Goal: Transaction & Acquisition: Purchase product/service

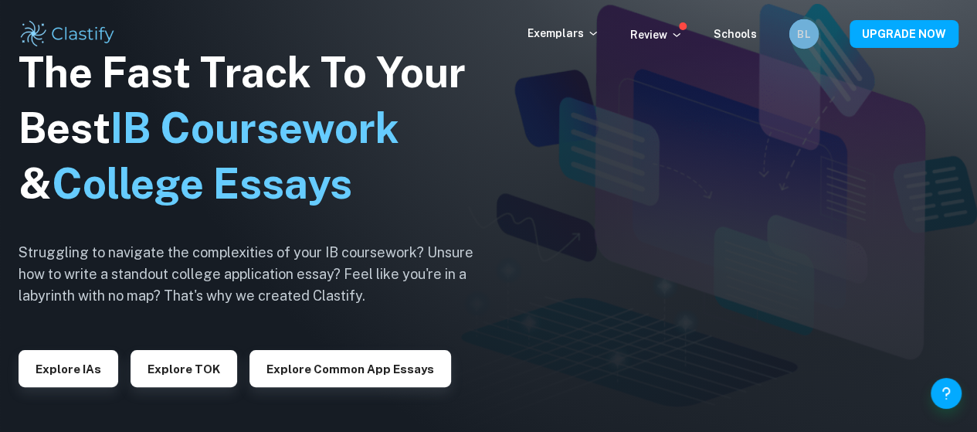
click at [803, 37] on h6 "BL" at bounding box center [804, 33] width 17 height 16
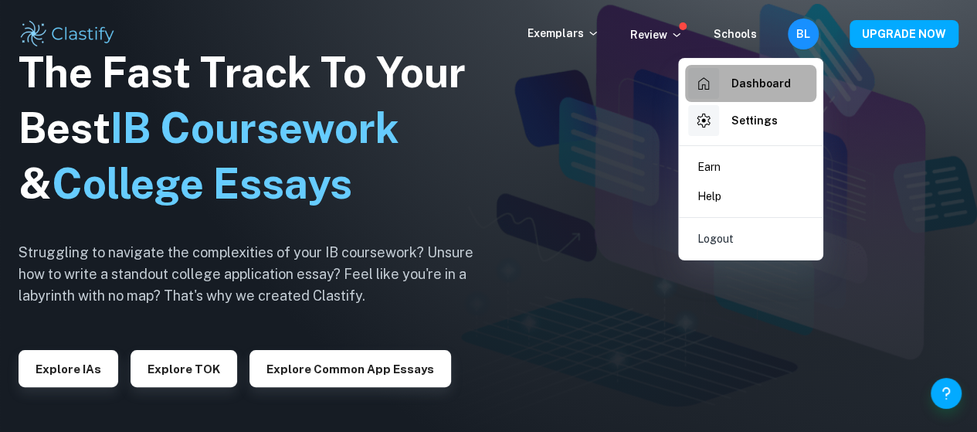
click at [739, 75] on h6 "Dashboard" at bounding box center [761, 83] width 59 height 17
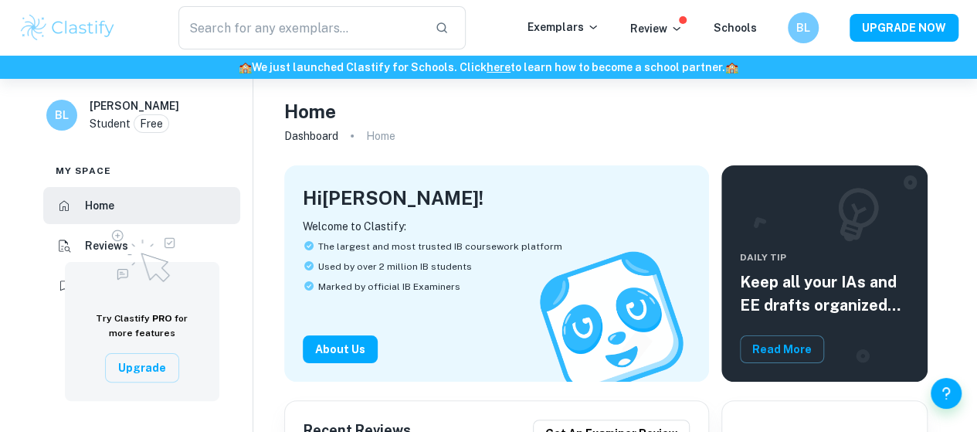
click at [106, 251] on img at bounding box center [142, 253] width 77 height 66
click at [70, 236] on li "Reviews" at bounding box center [141, 245] width 197 height 37
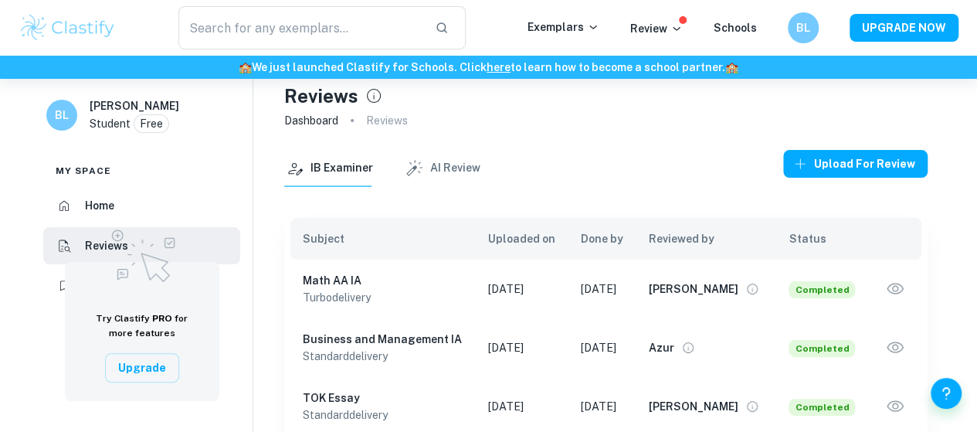
scroll to position [78, 0]
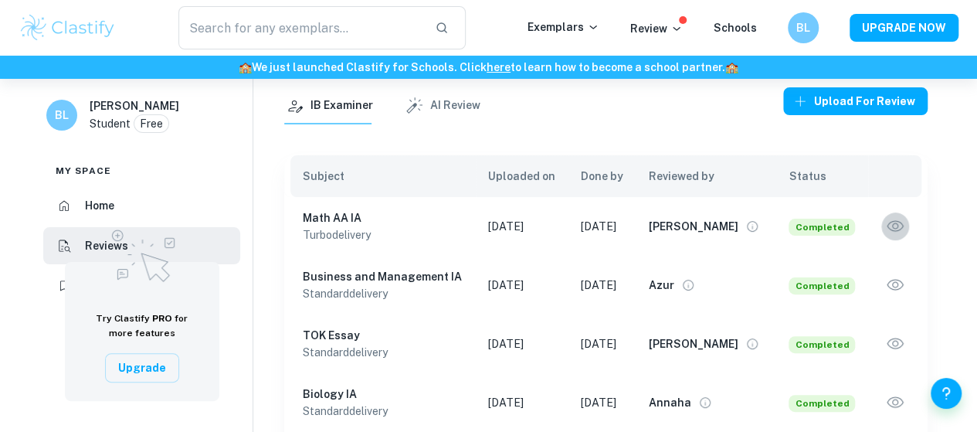
click at [888, 221] on icon "button" at bounding box center [895, 226] width 20 height 20
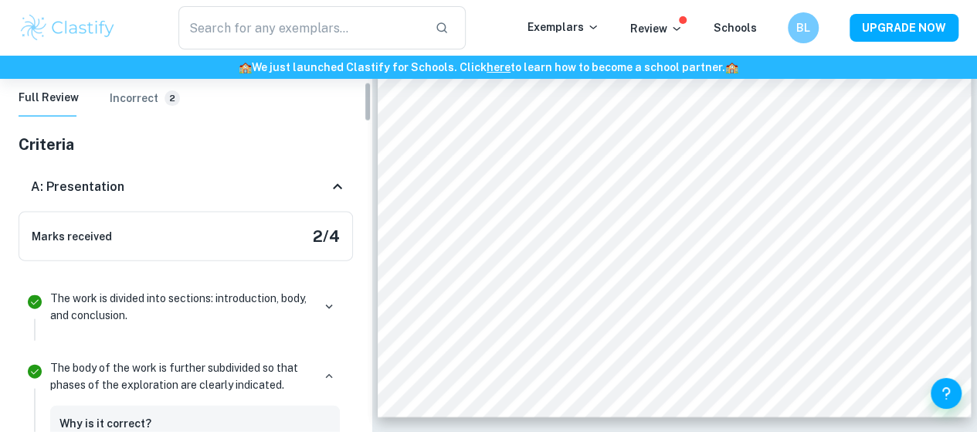
scroll to position [249, 0]
click at [137, 106] on h6 "Incorrect" at bounding box center [134, 99] width 49 height 17
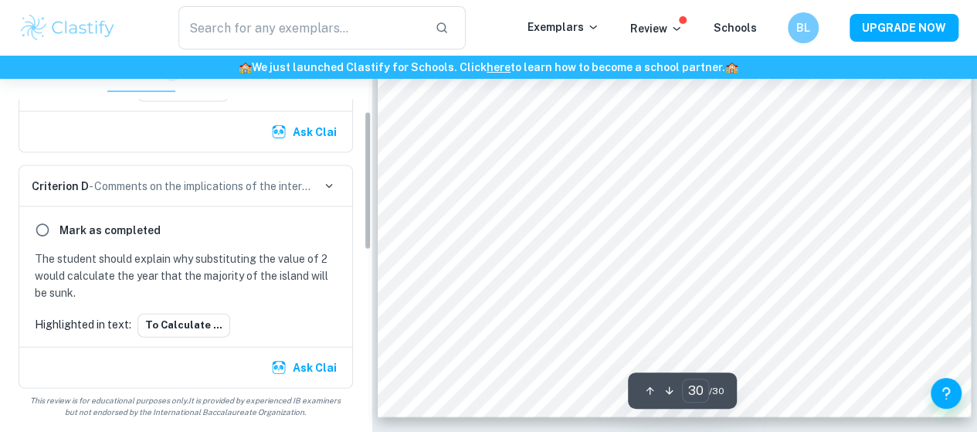
scroll to position [0, 0]
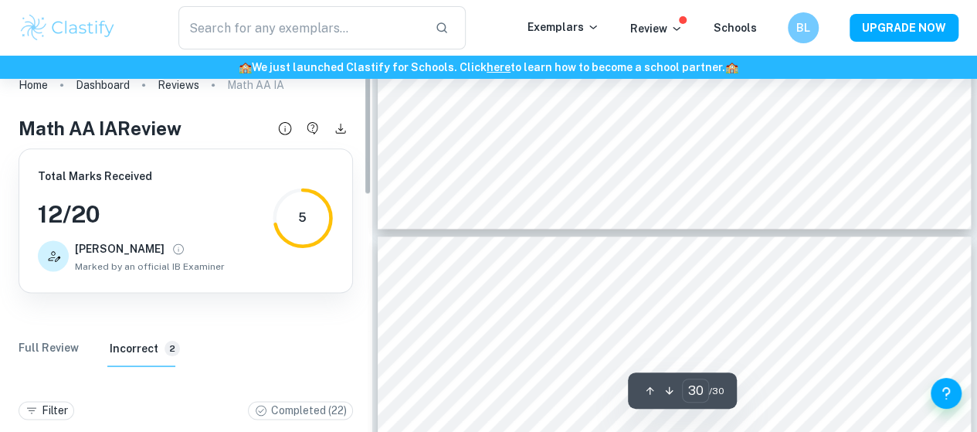
type input "29"
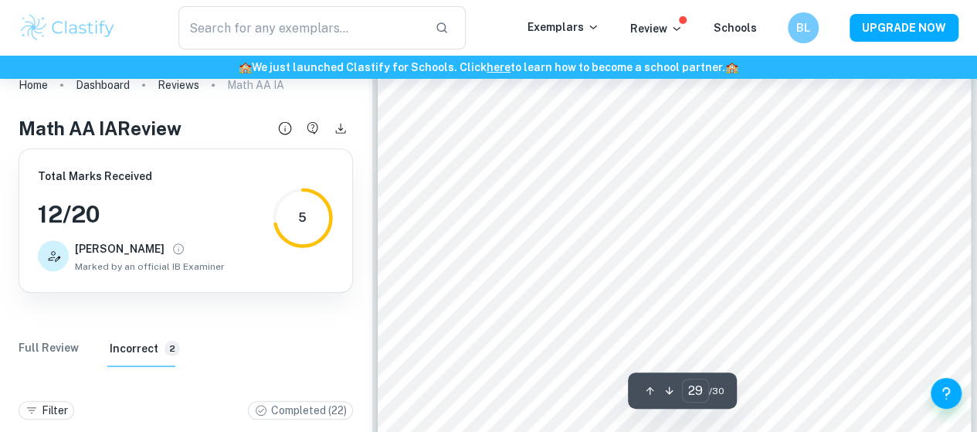
scroll to position [23706, 0]
click at [657, 19] on div "Review" at bounding box center [656, 28] width 53 height 19
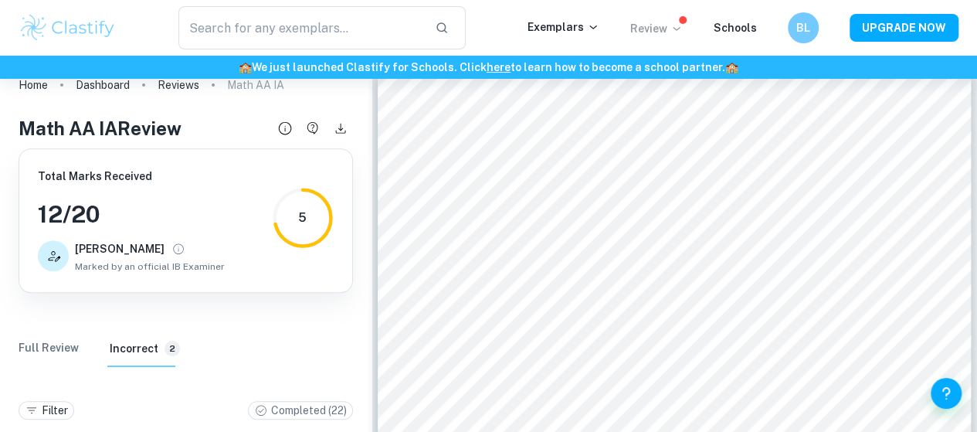
click at [657, 25] on p "Review" at bounding box center [656, 28] width 53 height 17
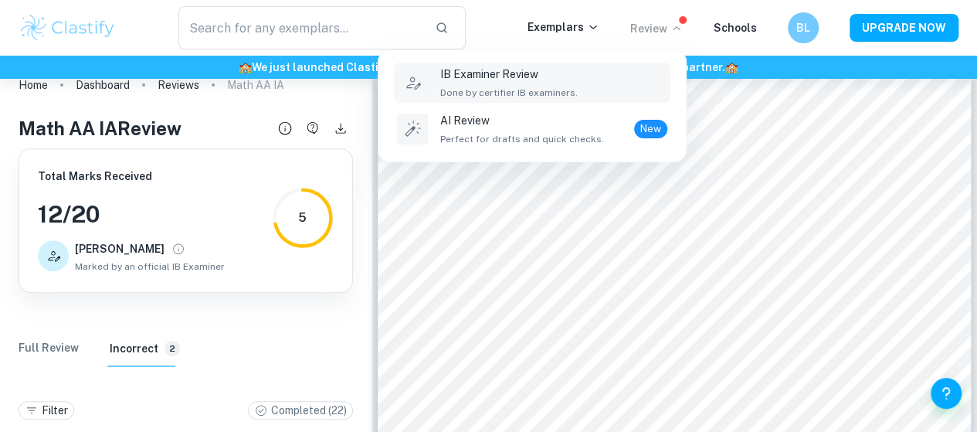
click at [531, 86] on span "Done by certifier IB examiners." at bounding box center [508, 93] width 137 height 14
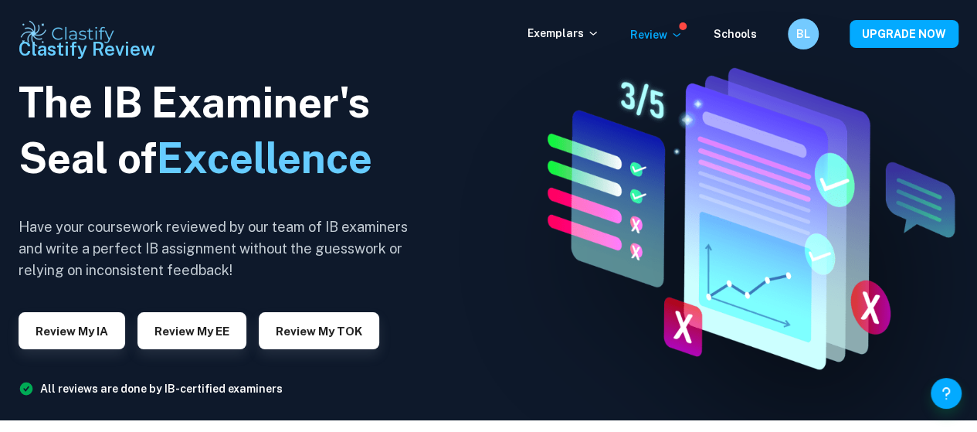
scroll to position [11, 0]
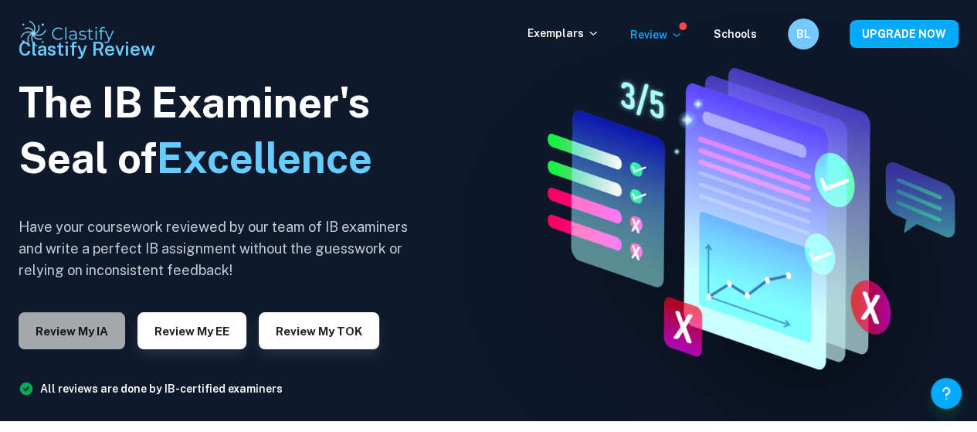
click at [73, 326] on button "Review my IA" at bounding box center [72, 330] width 107 height 37
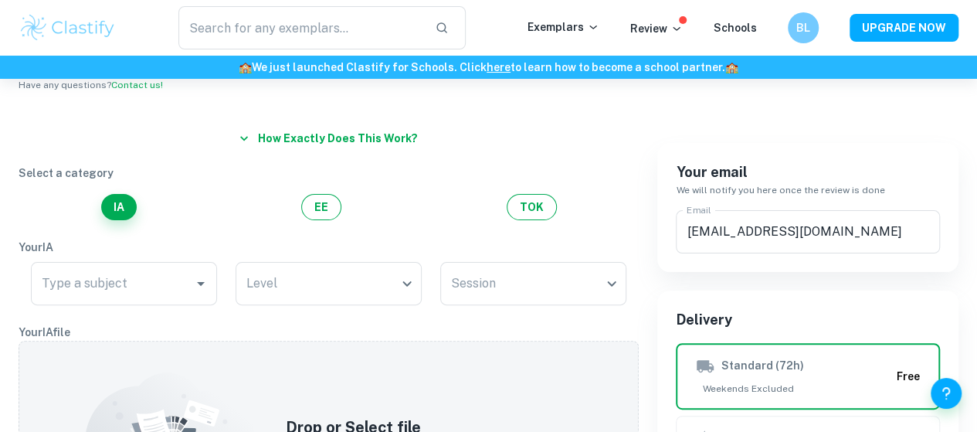
scroll to position [82, 0]
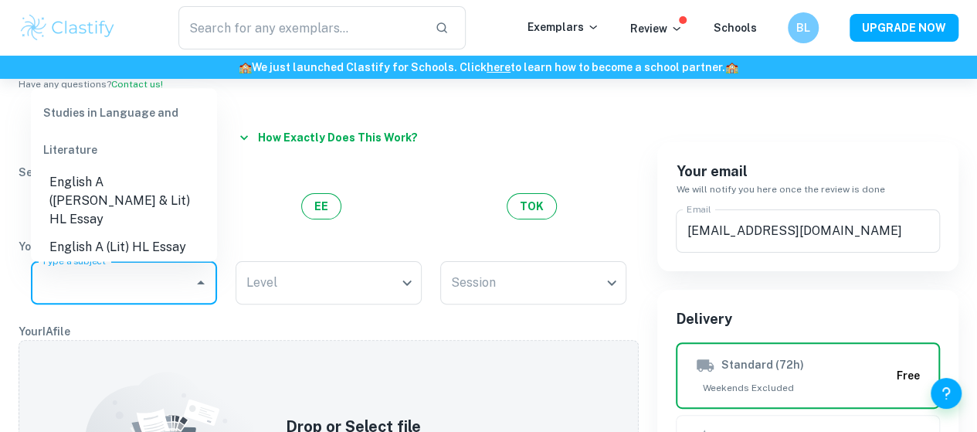
click at [153, 278] on input "Type a subject" at bounding box center [112, 282] width 149 height 29
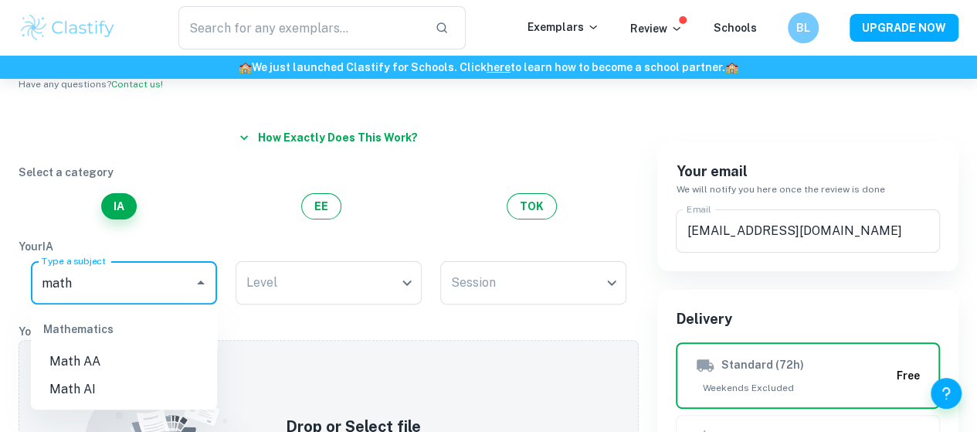
click at [110, 359] on li "Math AA" at bounding box center [124, 362] width 186 height 28
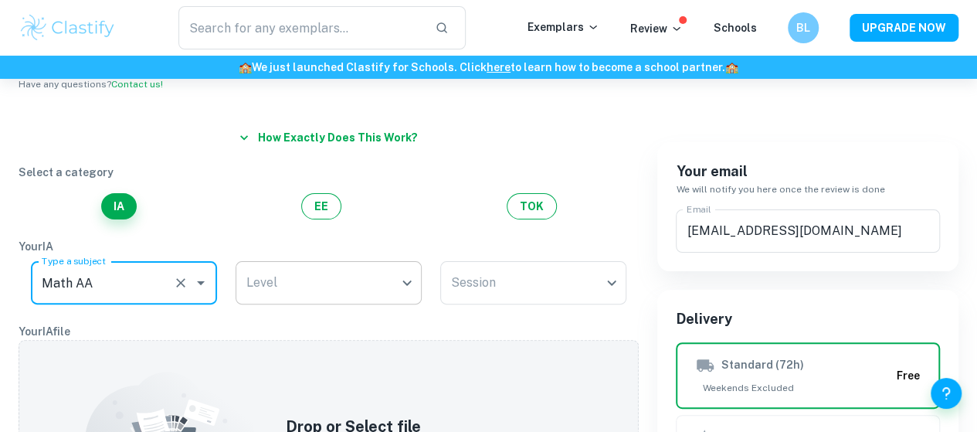
type input "Math AA"
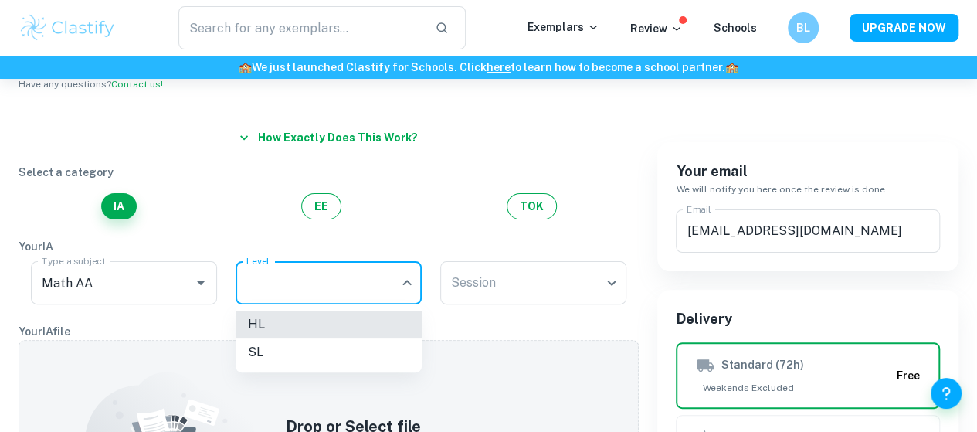
click at [267, 290] on body "We value your privacy We use cookies to enhance your browsing experience, serve…" at bounding box center [488, 213] width 977 height 432
click at [273, 348] on li "SL" at bounding box center [329, 352] width 186 height 28
type input "SL"
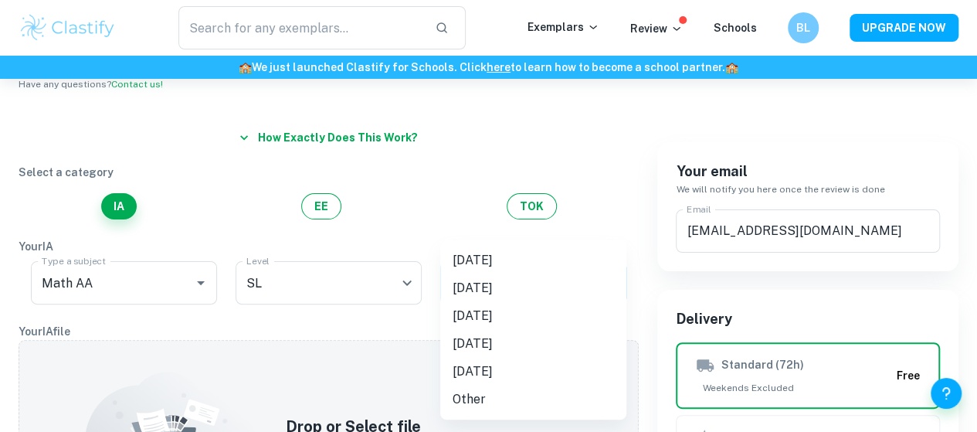
click at [453, 289] on body "We value your privacy We use cookies to enhance your browsing experience, serve…" at bounding box center [488, 213] width 977 height 432
click at [516, 294] on li "November 2025" at bounding box center [533, 288] width 186 height 28
type input "N25"
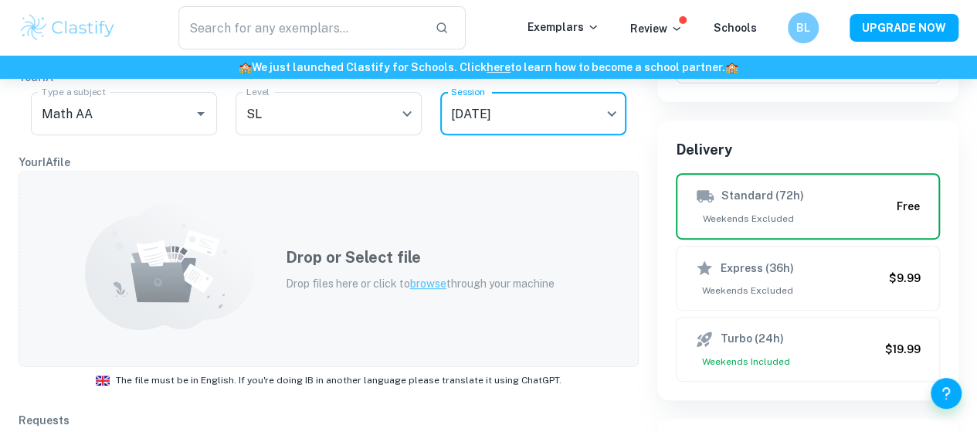
scroll to position [252, 0]
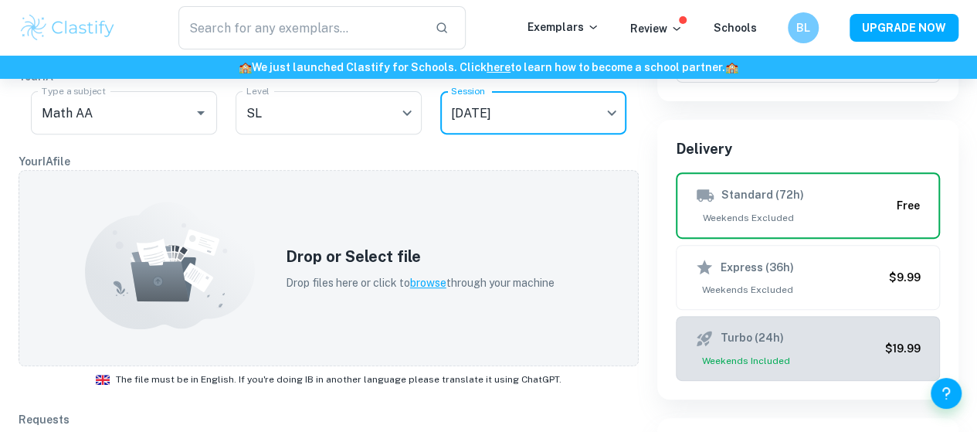
click at [782, 340] on div "Turbo (24h)" at bounding box center [787, 338] width 184 height 19
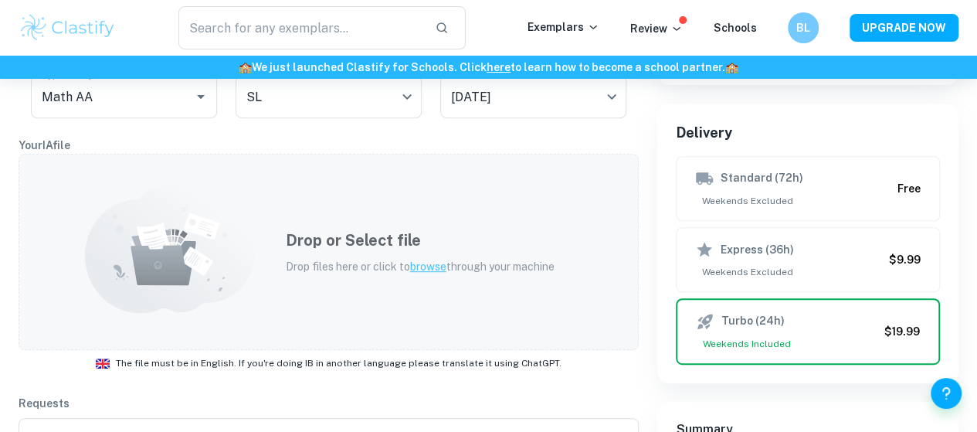
scroll to position [269, 0]
click at [542, 257] on p "Drop files here or click to browse through your machine" at bounding box center [420, 265] width 269 height 17
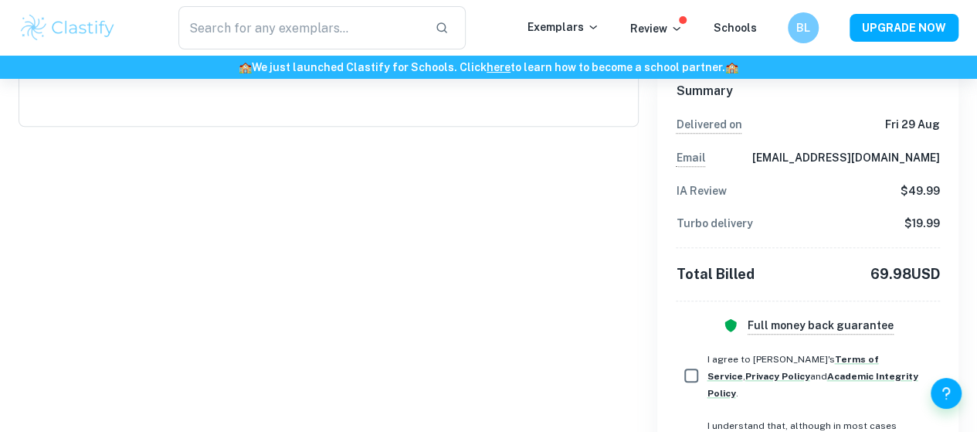
scroll to position [728, 0]
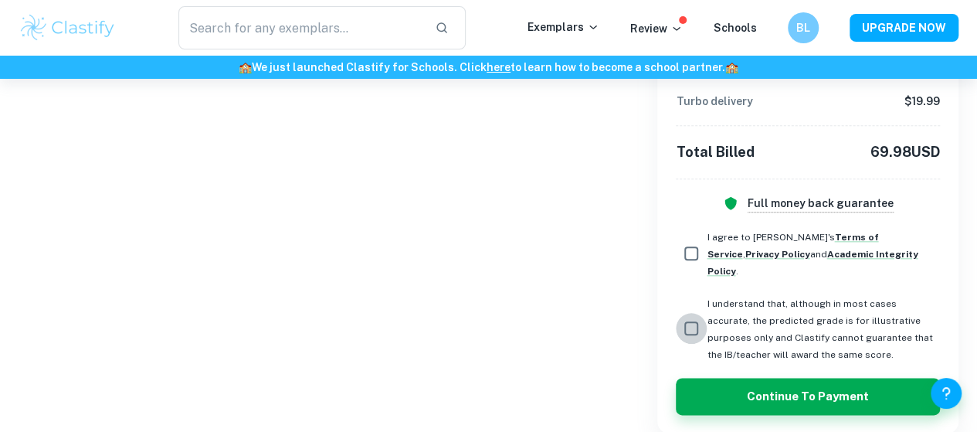
click at [687, 313] on input "I understand that, although in most cases accurate, the predicted grade is for …" at bounding box center [691, 328] width 31 height 31
checkbox input "true"
click at [690, 253] on input "I agree to Clastify's Terms of Service , Privacy Policy and Academic Integrity …" at bounding box center [691, 253] width 31 height 31
checkbox input "true"
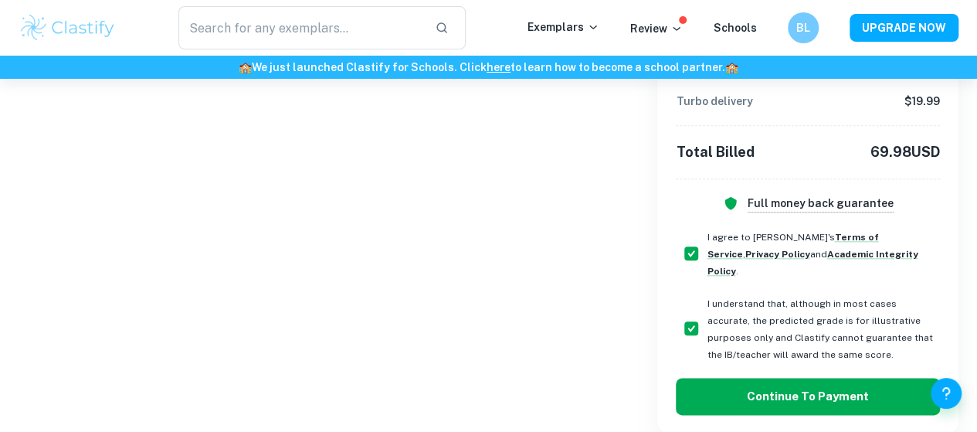
click at [753, 378] on button "Continue to Payment" at bounding box center [808, 396] width 264 height 37
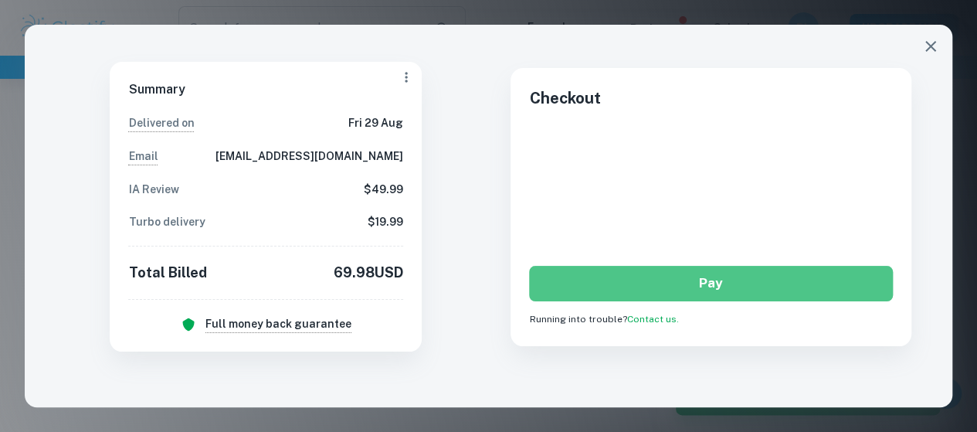
click at [625, 288] on button "Pay" at bounding box center [711, 283] width 364 height 35
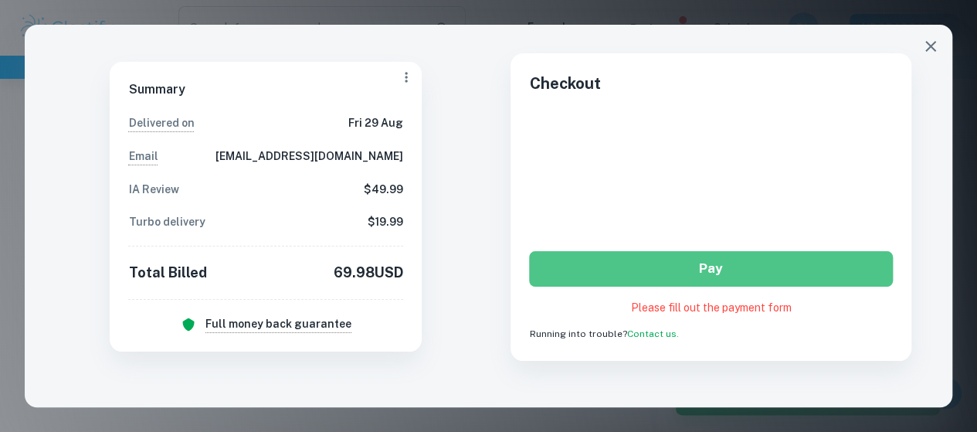
click at [700, 283] on button "Pay" at bounding box center [711, 268] width 364 height 35
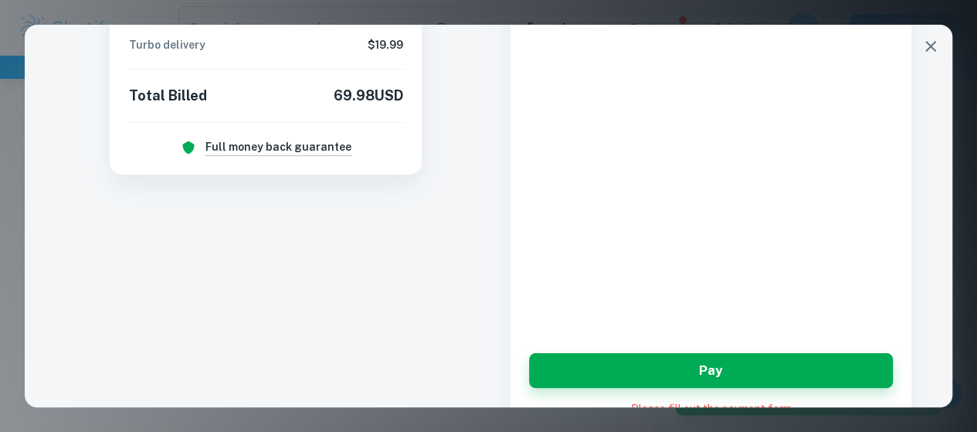
scroll to position [449, 0]
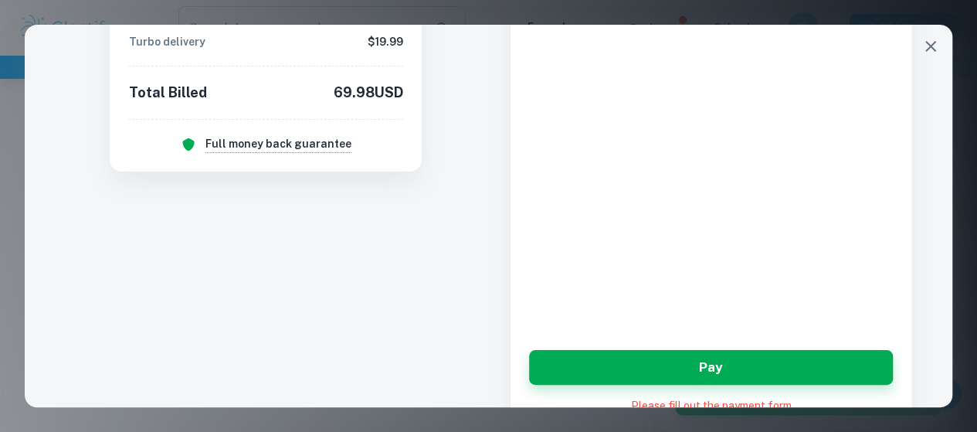
click at [473, 287] on div "Summary Delivered on Fri 29 Aug Email bethlycett5679@gmail.com IA Review $ 49.9…" at bounding box center [489, 216] width 928 height 382
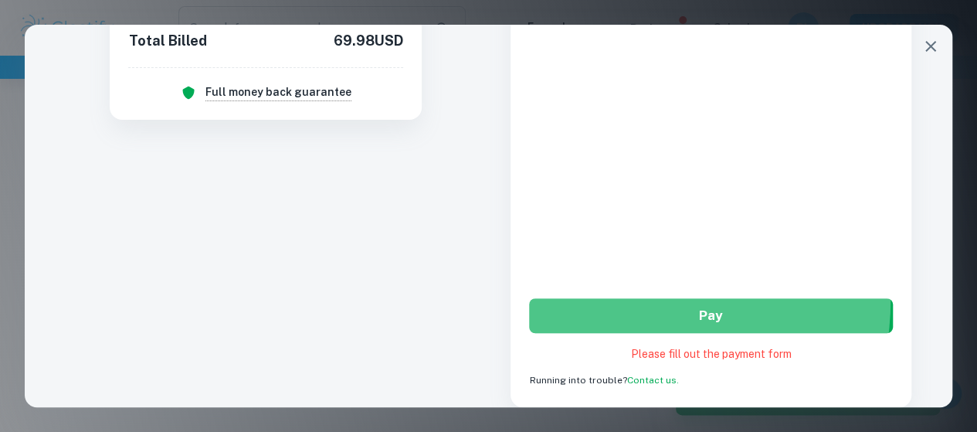
click at [605, 299] on button "Pay" at bounding box center [711, 315] width 364 height 35
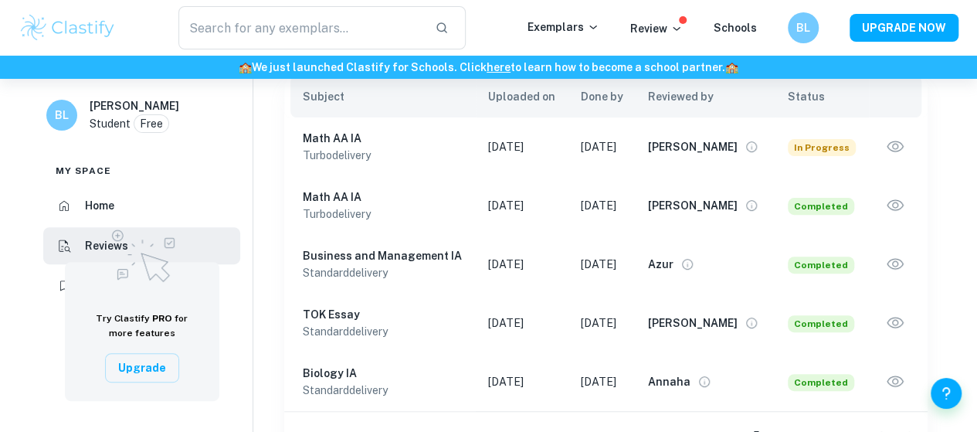
scroll to position [186, 0]
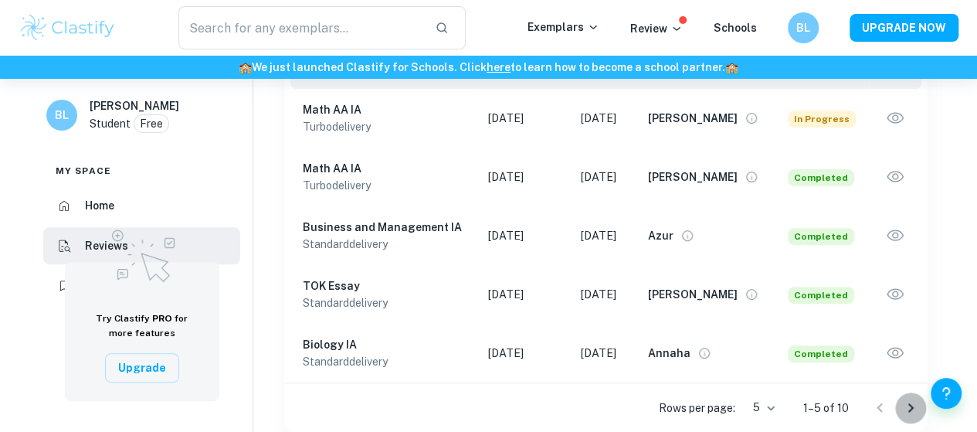
click at [900, 401] on button "Go to next page" at bounding box center [910, 407] width 31 height 31
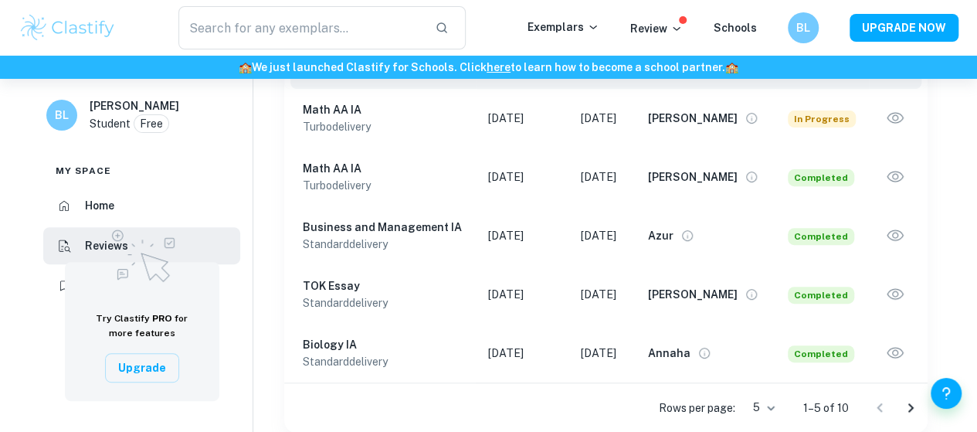
scroll to position [0, 0]
